Goal: Task Accomplishment & Management: Complete application form

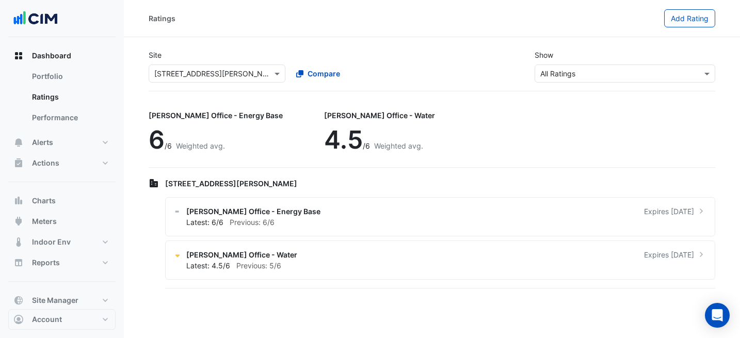
click at [208, 70] on input "text" at bounding box center [206, 74] width 105 height 11
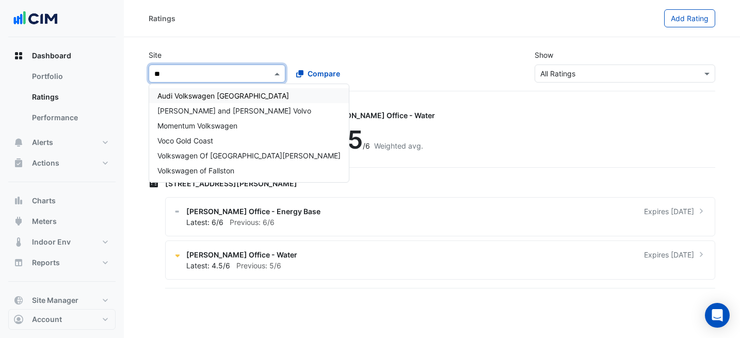
type input "***"
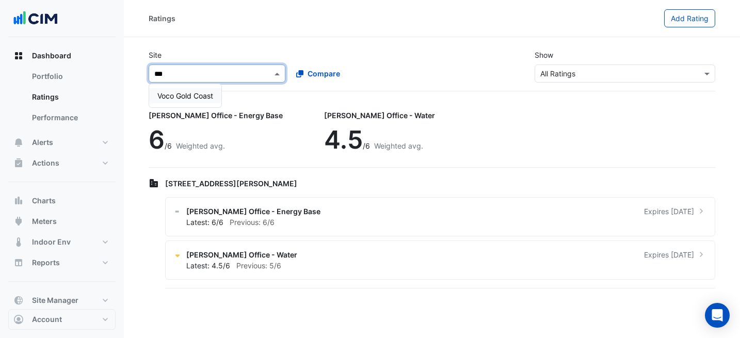
click at [199, 89] on div "Voco Gold Coast" at bounding box center [185, 95] width 72 height 15
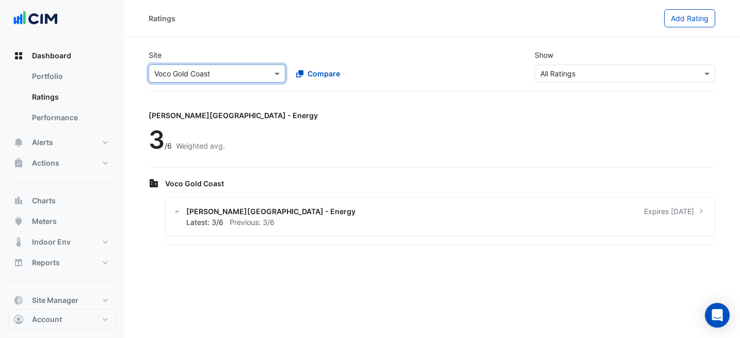
click at [421, 107] on div "[PERSON_NAME][GEOGRAPHIC_DATA] - Energy 3 /6 Weighted avg." at bounding box center [432, 136] width 567 height 64
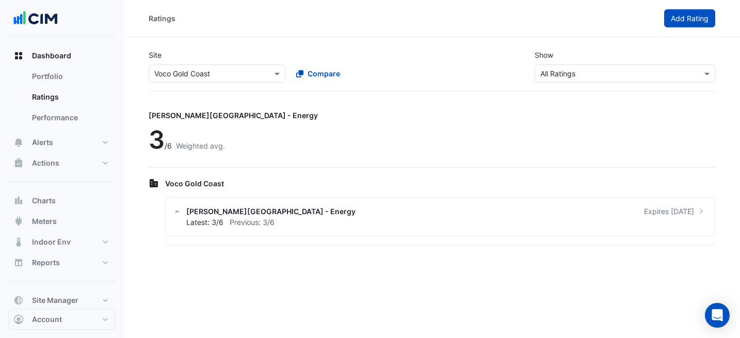
click at [695, 20] on span "Add Rating" at bounding box center [690, 18] width 38 height 9
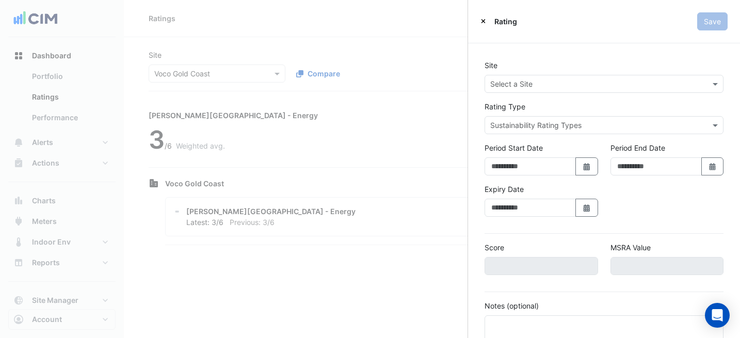
click at [626, 76] on div "Select a Site" at bounding box center [604, 84] width 239 height 18
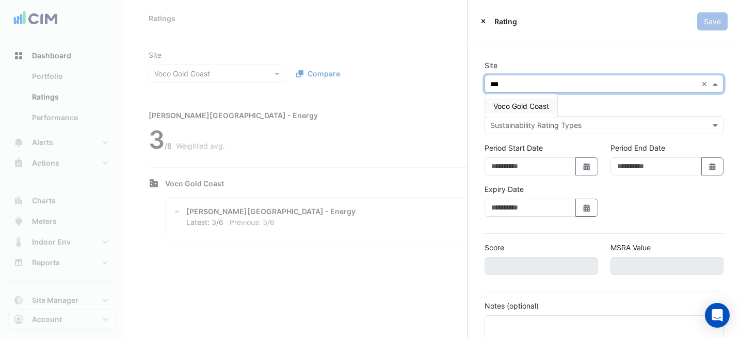
type input "****"
click at [539, 106] on span "Voco Gold Coast" at bounding box center [521, 106] width 56 height 9
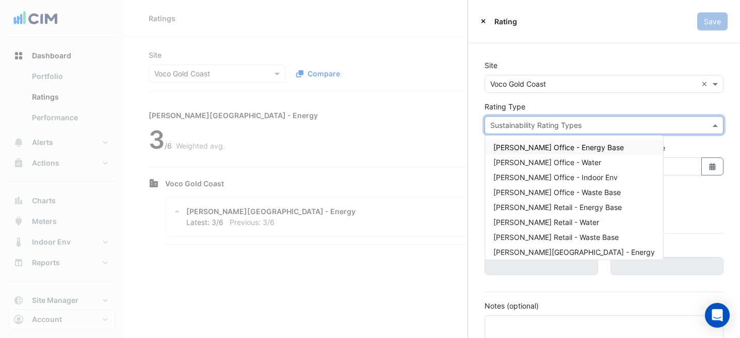
click at [536, 127] on input "text" at bounding box center [593, 125] width 207 height 11
click at [545, 159] on span "[PERSON_NAME] Office - Water" at bounding box center [547, 162] width 108 height 9
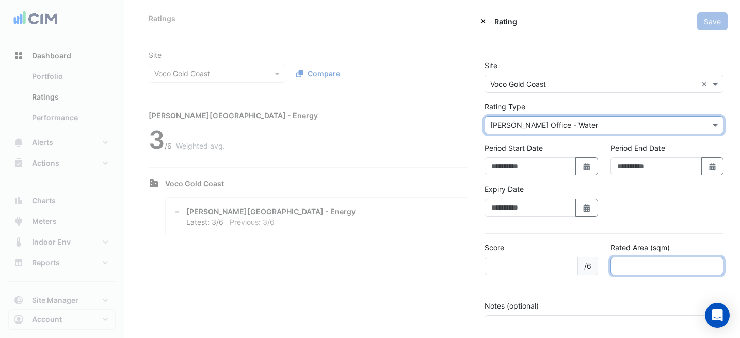
click at [642, 262] on input "number" at bounding box center [667, 266] width 114 height 18
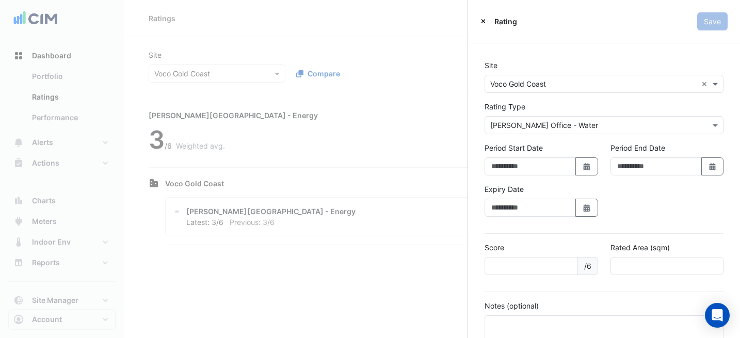
click at [549, 121] on input "text" at bounding box center [593, 125] width 207 height 11
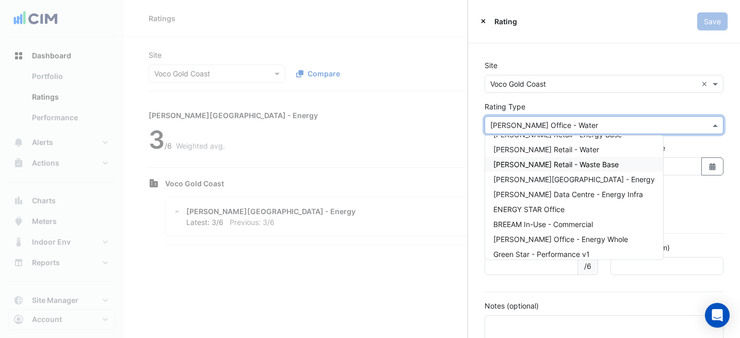
scroll to position [79, 0]
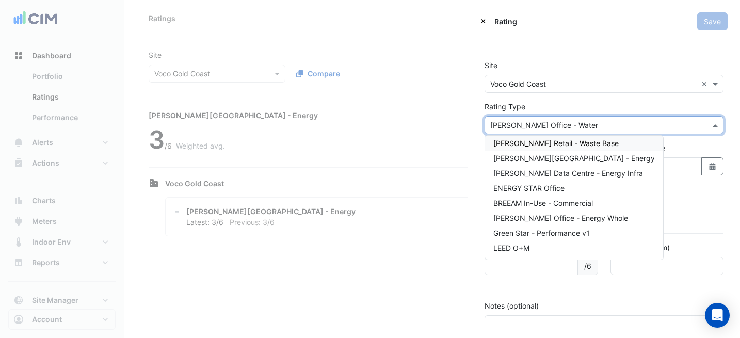
click at [600, 69] on div "Site Select a Site × Voco Gold Coast ×" at bounding box center [603, 76] width 251 height 33
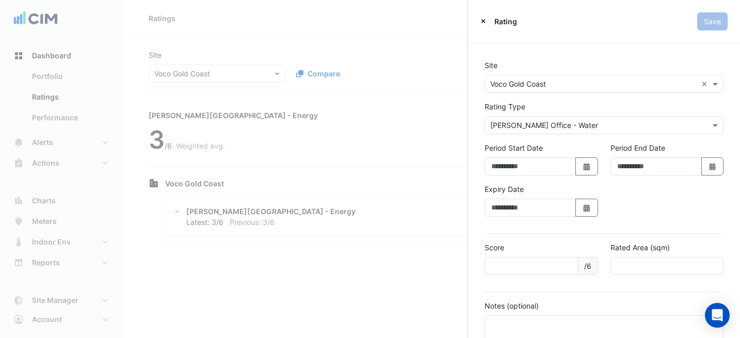
click at [487, 19] on div "Rating" at bounding box center [498, 21] width 37 height 11
click at [485, 19] on icon "Close" at bounding box center [483, 21] width 4 height 4
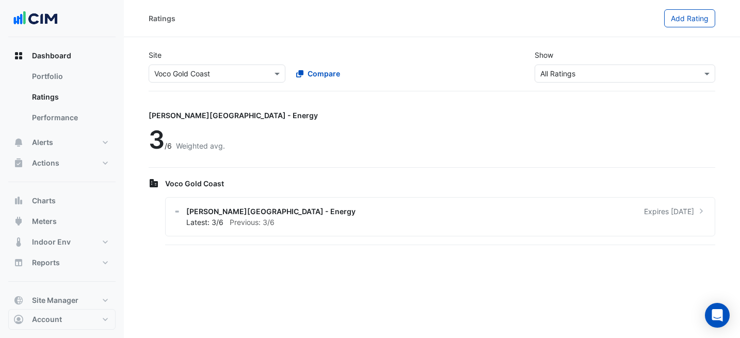
click at [426, 30] on div "Ratings Add Rating" at bounding box center [432, 18] width 616 height 37
click at [208, 77] on input "text" at bounding box center [206, 74] width 105 height 11
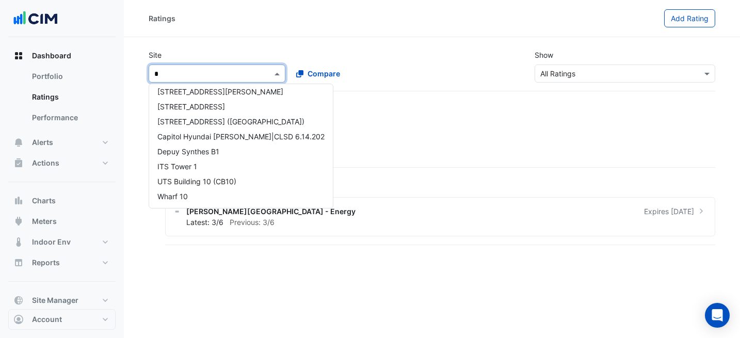
scroll to position [0, 0]
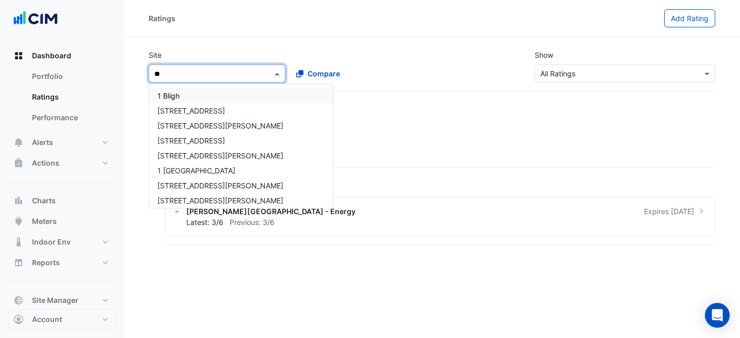
type input "***"
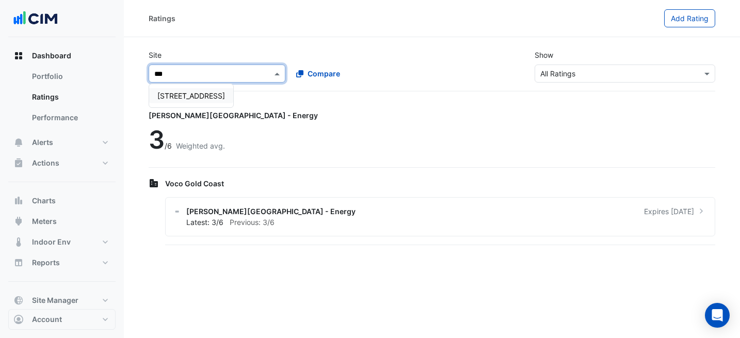
click at [207, 97] on span "[STREET_ADDRESS]" at bounding box center [191, 95] width 68 height 9
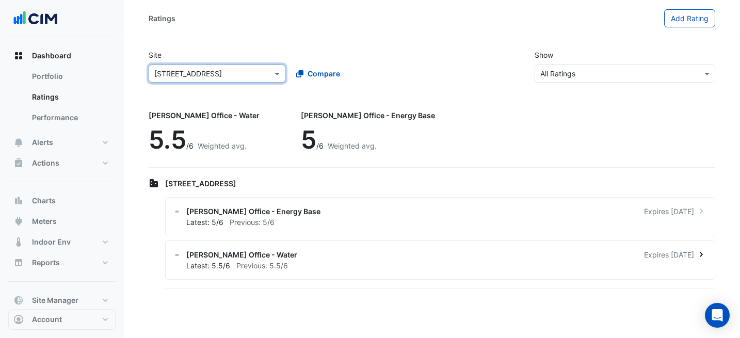
click at [360, 250] on div "[PERSON_NAME] Office - Water Expires [DATE]" at bounding box center [446, 254] width 520 height 11
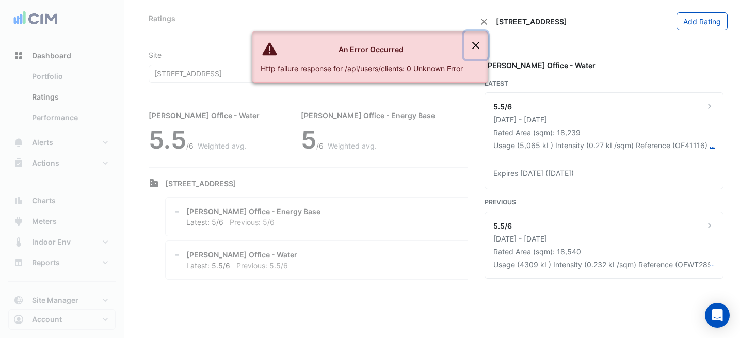
click at [481, 44] on button "Close" at bounding box center [476, 45] width 24 height 28
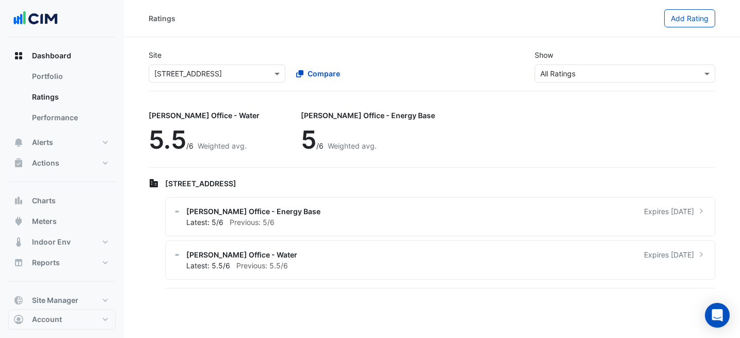
click at [214, 57] on ngb-offcanvas-backdrop at bounding box center [370, 169] width 740 height 338
click at [214, 70] on input "text" at bounding box center [206, 74] width 105 height 11
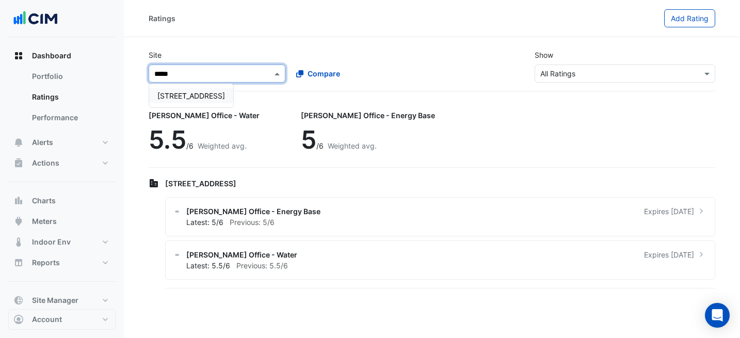
type input "******"
click at [170, 100] on div "[STREET_ADDRESS]" at bounding box center [191, 95] width 84 height 15
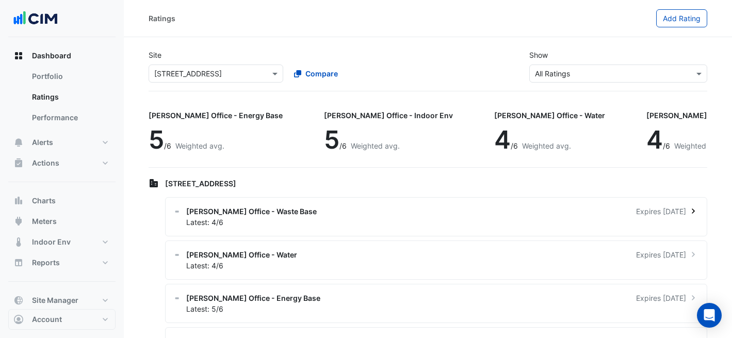
click at [331, 212] on div "[PERSON_NAME] Office - Waste Base Expires [DATE]" at bounding box center [442, 211] width 512 height 11
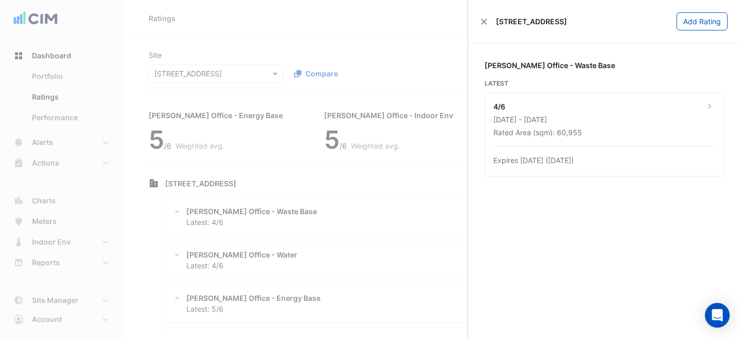
click at [381, 187] on ngb-offcanvas-backdrop at bounding box center [370, 169] width 740 height 338
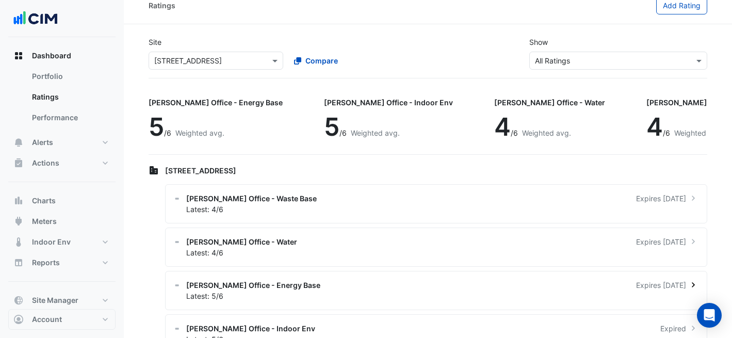
scroll to position [43, 0]
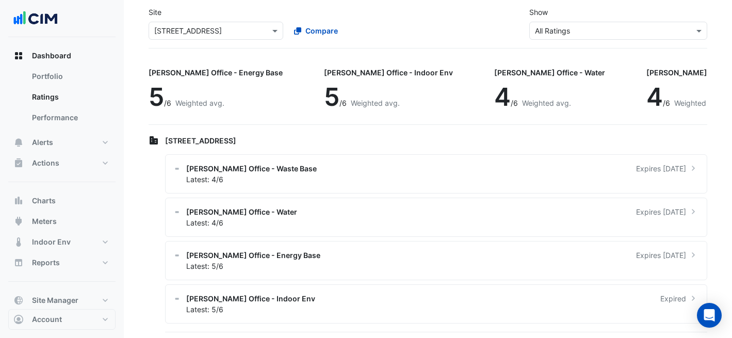
click at [234, 29] on input "text" at bounding box center [205, 31] width 103 height 11
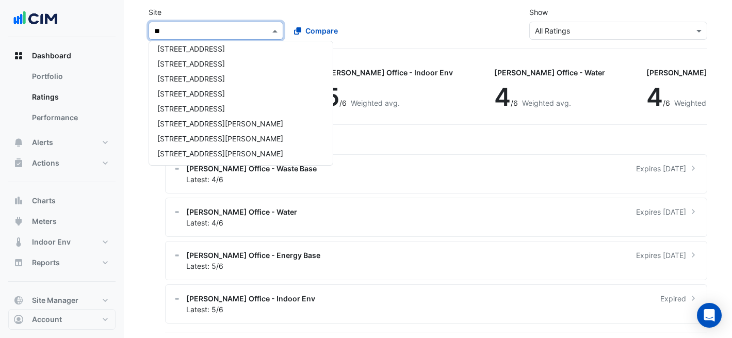
scroll to position [0, 0]
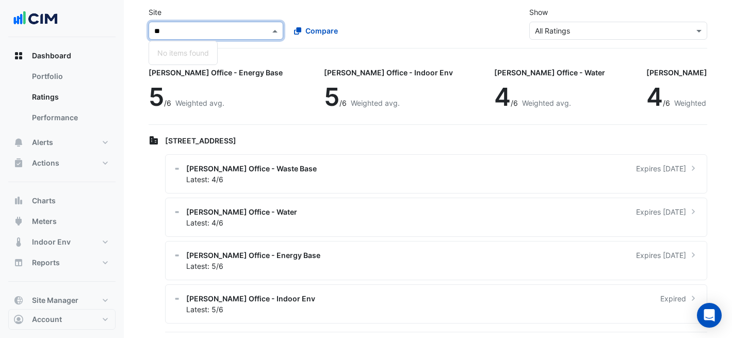
type input "*"
